Goal: Task Accomplishment & Management: Complete application form

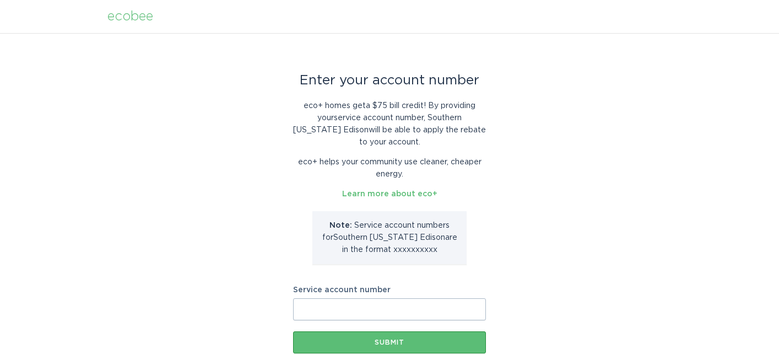
click at [581, 79] on div "Enter your account number eco+ homes get a $75 bill credit ! By providing your …" at bounding box center [389, 215] width 779 height 364
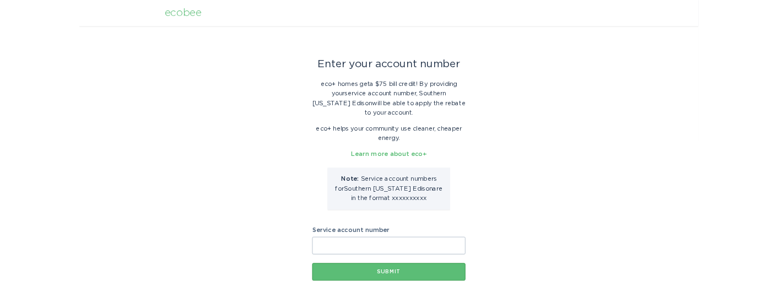
scroll to position [72, 0]
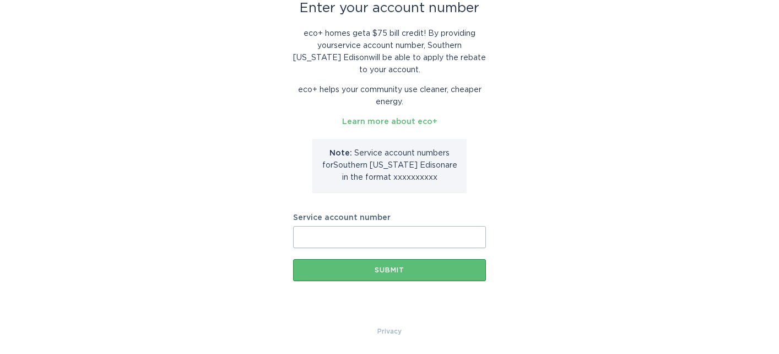
click at [392, 179] on p "Note: Service account number s for [GEOGRAPHIC_DATA][US_STATE] Edison are in th…" at bounding box center [390, 165] width 138 height 36
click at [437, 180] on p "Note: Service account number s for [GEOGRAPHIC_DATA][US_STATE] Edison are in th…" at bounding box center [390, 165] width 138 height 36
drag, startPoint x: 432, startPoint y: 177, endPoint x: 540, endPoint y: 186, distance: 109.0
click at [384, 179] on p "Note: Service account number s for [GEOGRAPHIC_DATA][US_STATE] Edison are in th…" at bounding box center [390, 165] width 138 height 36
click at [553, 186] on div "Enter your account number eco+ homes get a $75 bill credit ! By providing your …" at bounding box center [389, 143] width 779 height 364
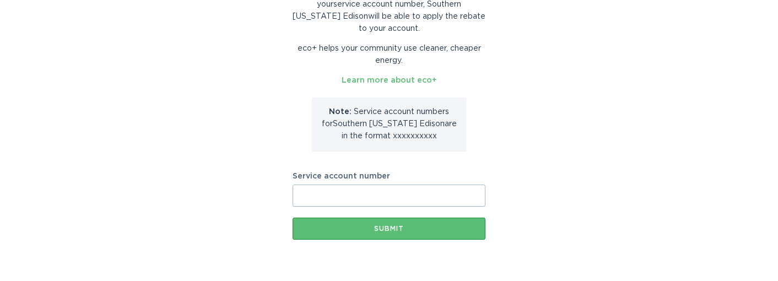
scroll to position [145, 0]
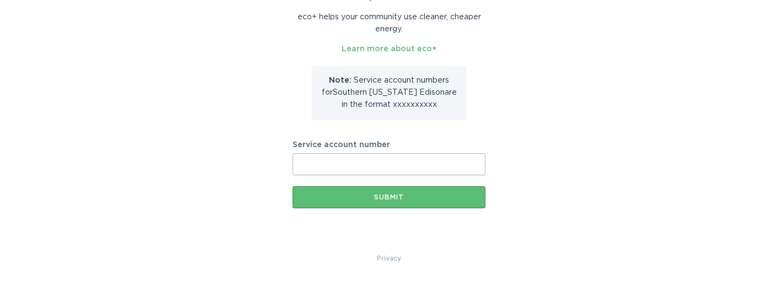
click at [438, 168] on input "Service account number" at bounding box center [389, 164] width 193 height 22
type input "9"
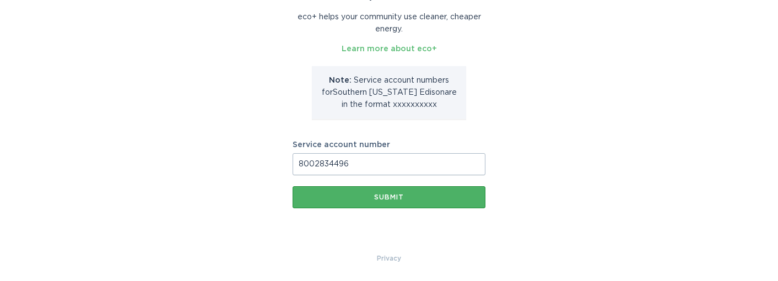
type input "8002834496"
click at [396, 198] on div "Submit" at bounding box center [389, 197] width 182 height 7
